Goal: Task Accomplishment & Management: Use online tool/utility

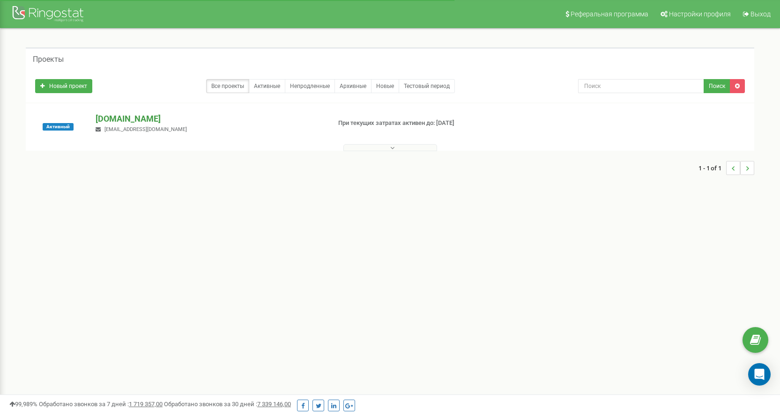
click at [102, 120] on p "[DOMAIN_NAME]" at bounding box center [209, 119] width 227 height 12
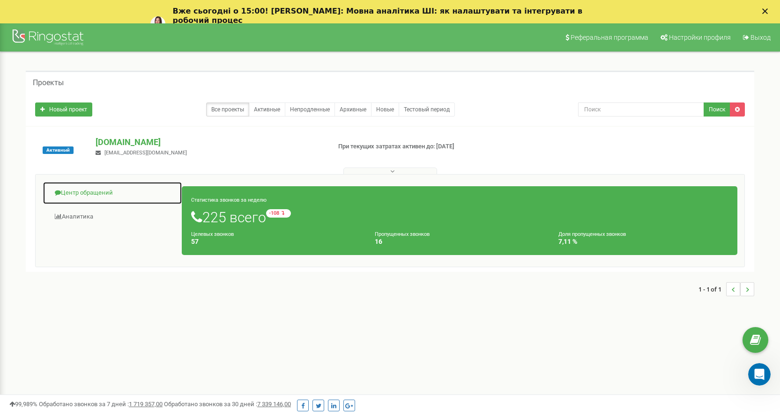
click at [89, 196] on link "Центр обращений" at bounding box center [113, 193] width 140 height 23
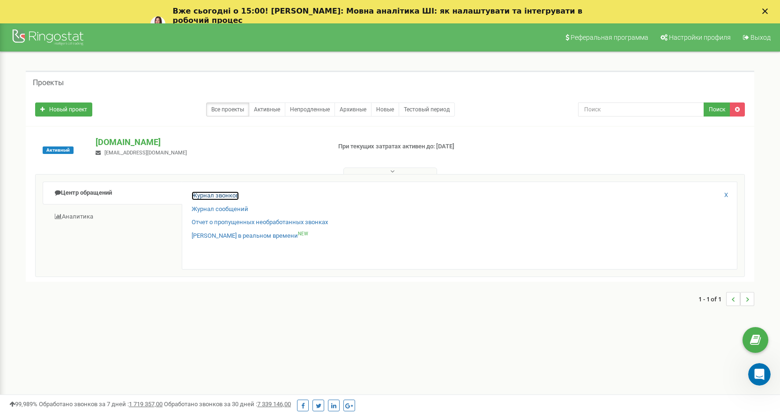
click at [218, 197] on link "Журнал звонков" at bounding box center [215, 196] width 47 height 9
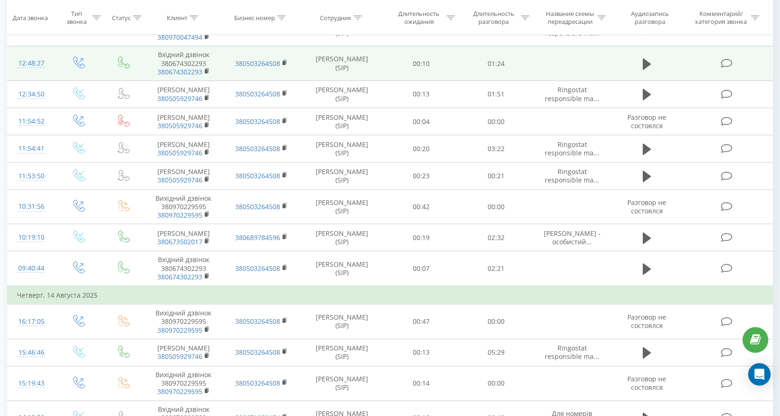
scroll to position [375, 0]
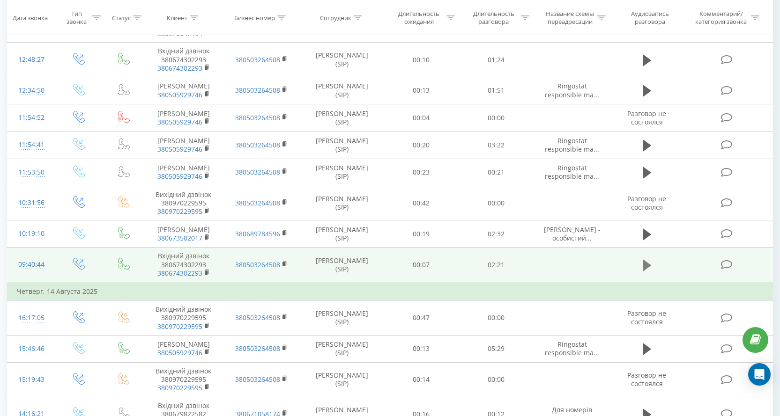
click at [646, 271] on icon at bounding box center [647, 265] width 8 height 11
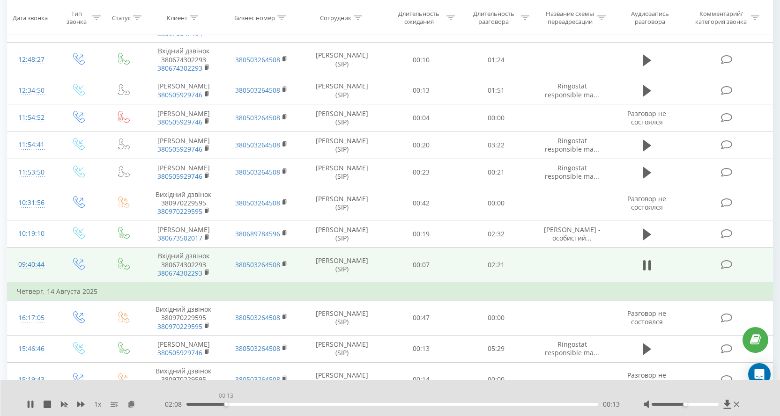
click at [226, 405] on div "00:13" at bounding box center [392, 404] width 412 height 3
click at [265, 406] on div "00:24" at bounding box center [392, 404] width 412 height 3
click at [390, 404] on div "01:10" at bounding box center [392, 404] width 412 height 3
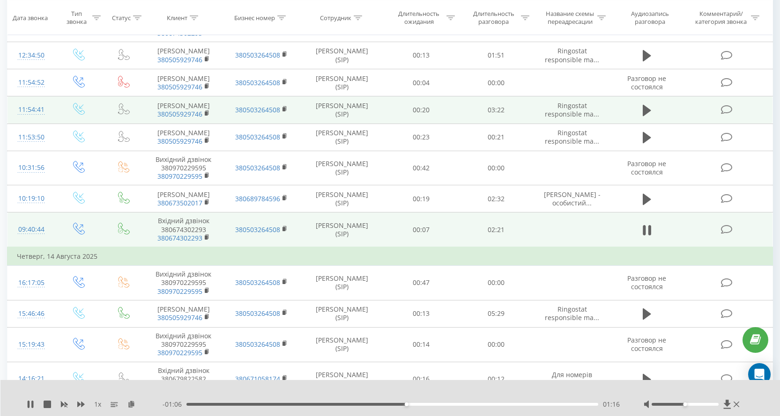
scroll to position [422, 0]
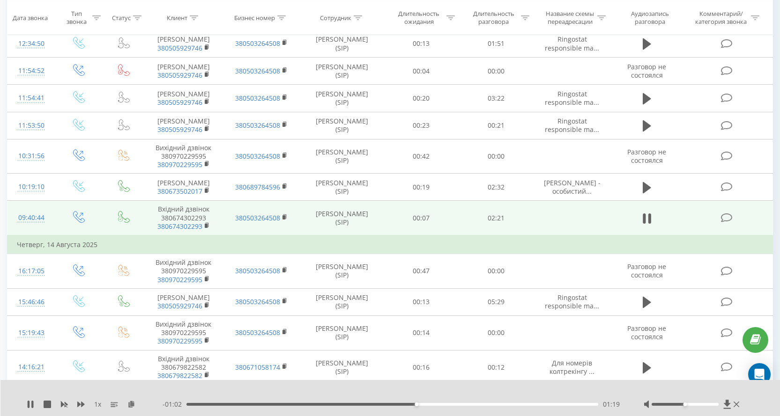
click at [444, 407] on div "- 01:02 01:19 01:19" at bounding box center [392, 404] width 458 height 9
click at [448, 401] on div "- 01:02 01:20 01:20" at bounding box center [392, 404] width 458 height 9
click at [450, 405] on div "01:31" at bounding box center [392, 404] width 412 height 3
click at [650, 225] on icon at bounding box center [647, 218] width 8 height 13
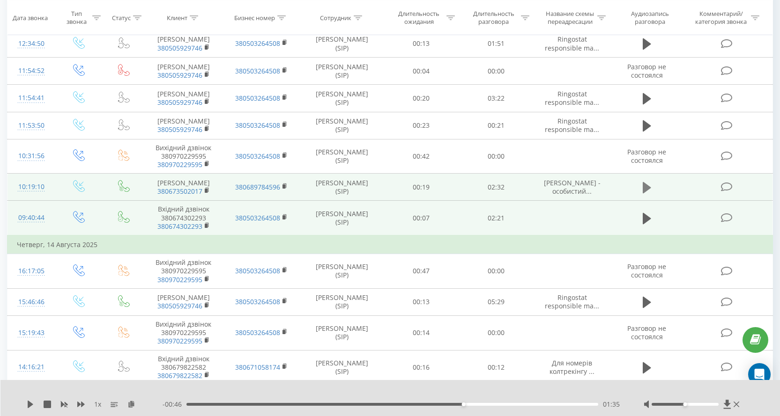
click at [649, 194] on icon at bounding box center [647, 187] width 8 height 13
click at [223, 406] on div "00:09" at bounding box center [392, 404] width 412 height 3
click at [265, 404] on div "00:25" at bounding box center [392, 404] width 412 height 3
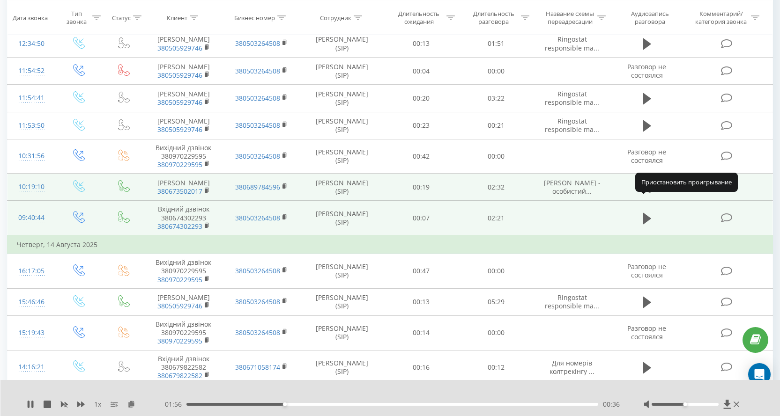
click at [652, 195] on button at bounding box center [647, 188] width 14 height 14
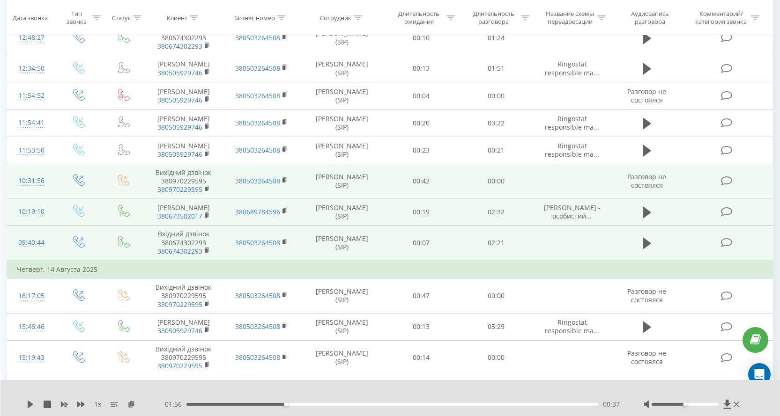
scroll to position [375, 0]
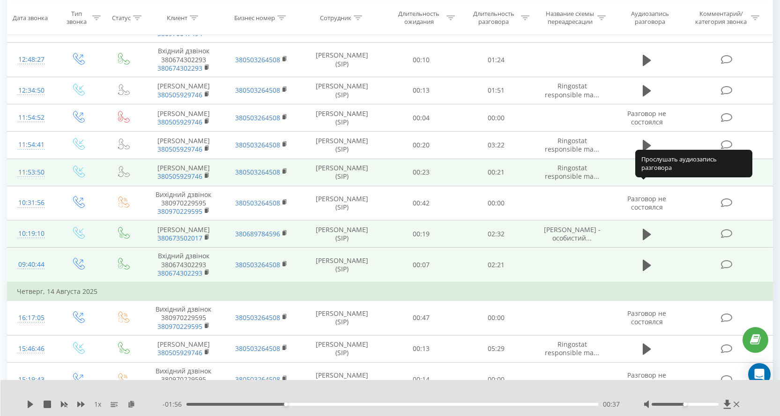
click at [645, 178] on icon at bounding box center [647, 172] width 8 height 11
click at [648, 179] on icon at bounding box center [647, 172] width 8 height 13
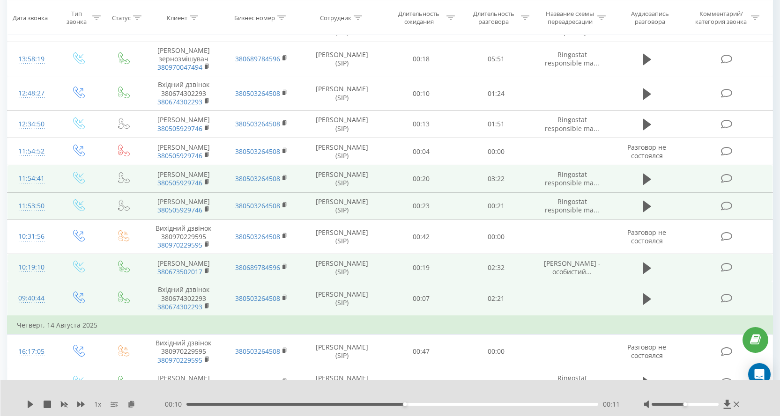
scroll to position [328, 0]
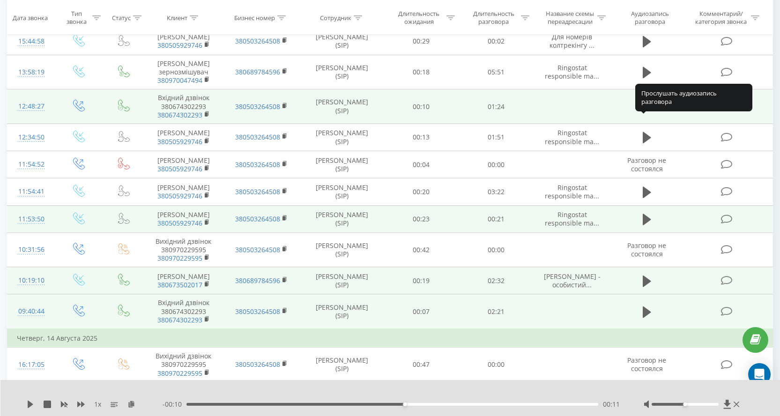
click at [647, 112] on icon at bounding box center [647, 106] width 8 height 11
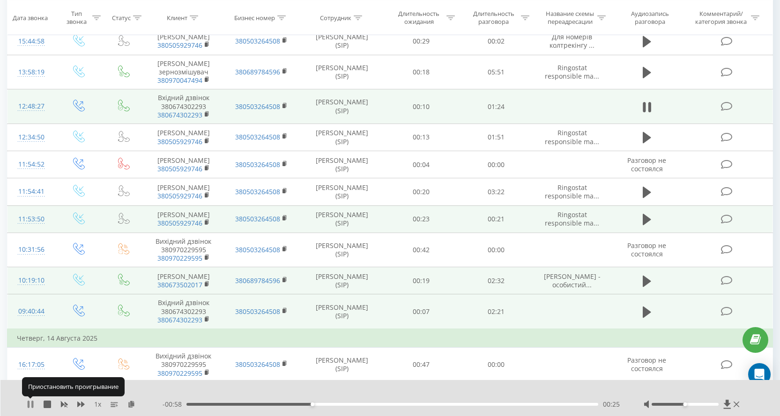
click at [30, 405] on icon at bounding box center [29, 404] width 2 height 7
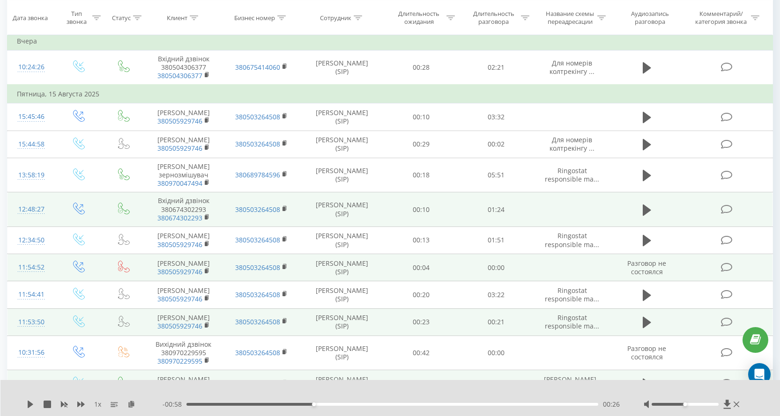
scroll to position [281, 0]
